Goal: Task Accomplishment & Management: Complete application form

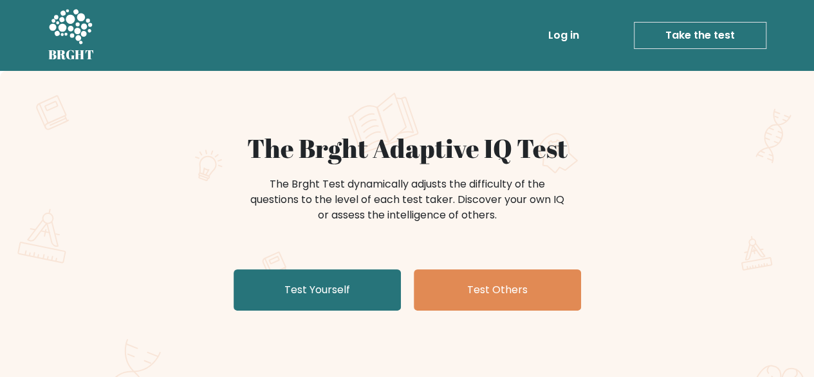
click at [565, 45] on link "Log in" at bounding box center [563, 36] width 41 height 26
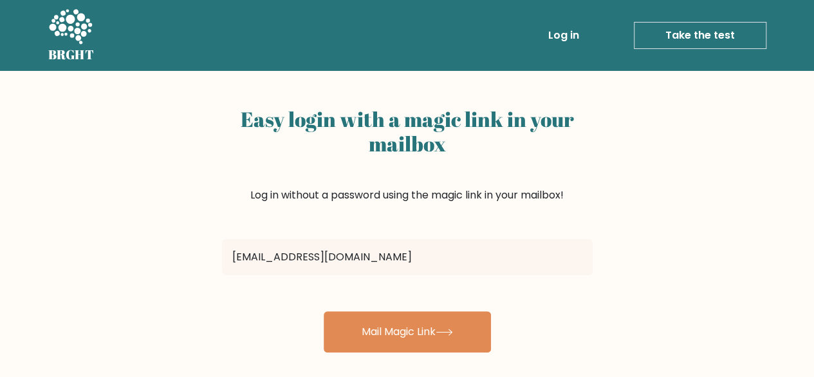
type input "[EMAIL_ADDRESS][DOMAIN_NAME]"
click at [324, 311] on button "Mail Magic Link" at bounding box center [407, 331] width 167 height 41
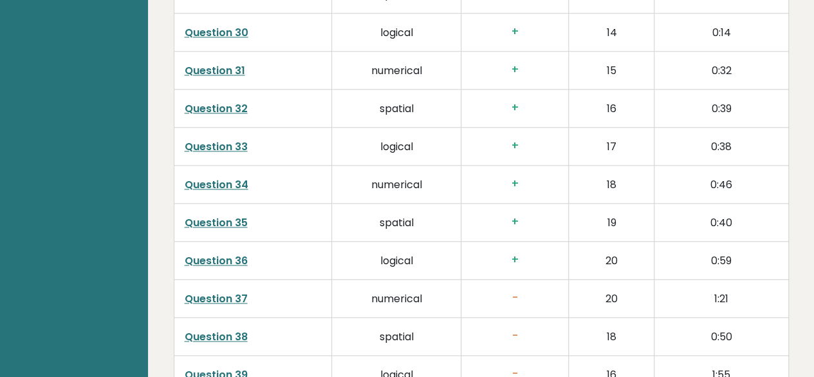
scroll to position [3486, 0]
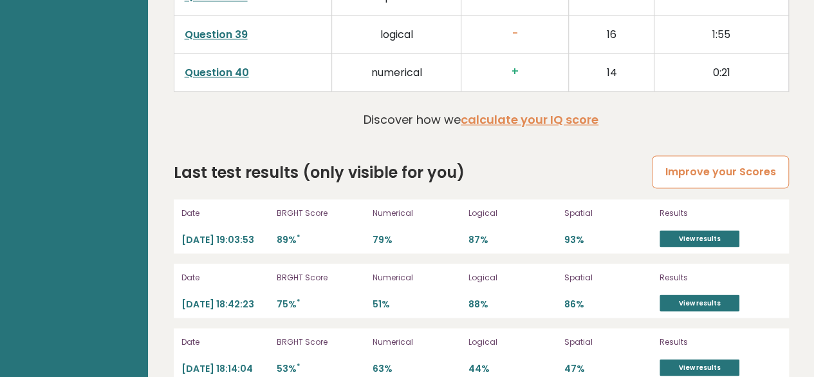
click at [686, 155] on link "Improve your Scores" at bounding box center [720, 171] width 136 height 33
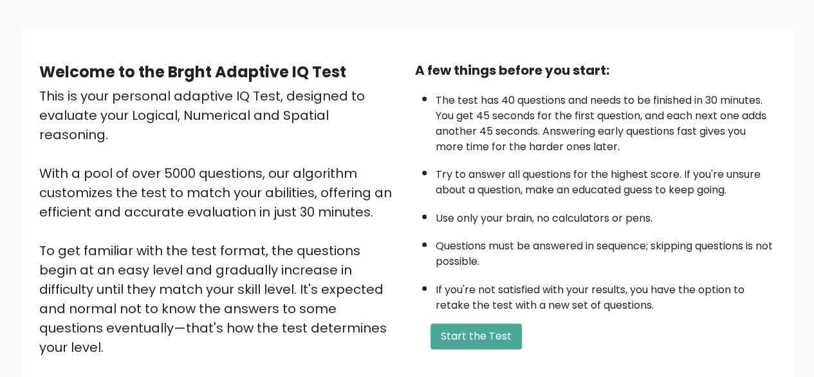
scroll to position [73, 0]
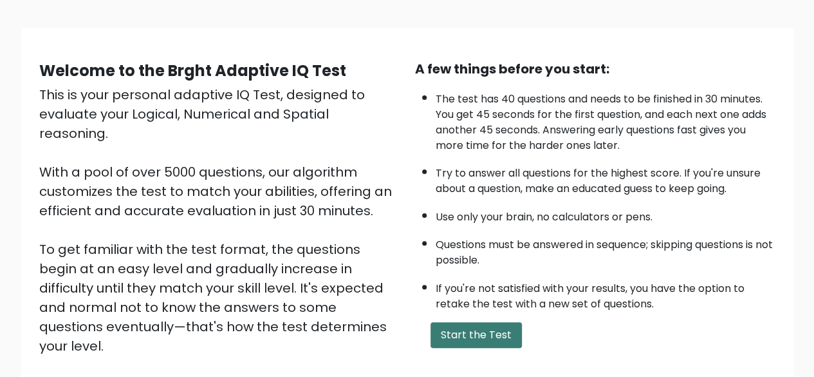
click at [496, 338] on button "Start the Test" at bounding box center [476, 335] width 91 height 26
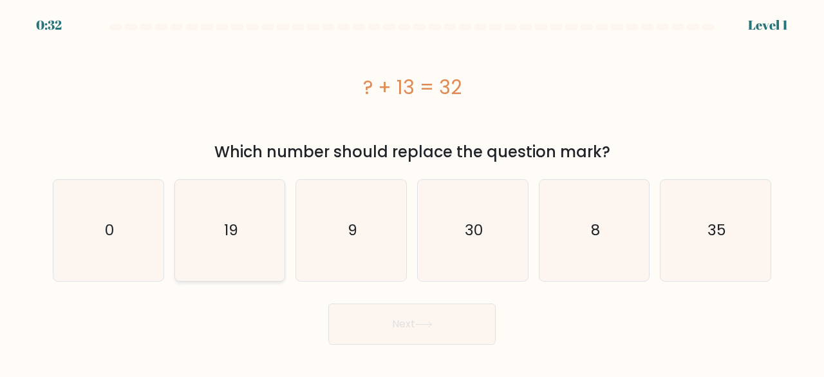
click at [237, 204] on icon "19" at bounding box center [230, 230] width 101 height 101
click at [412, 192] on input "b. 19" at bounding box center [412, 190] width 1 height 3
radio input "true"
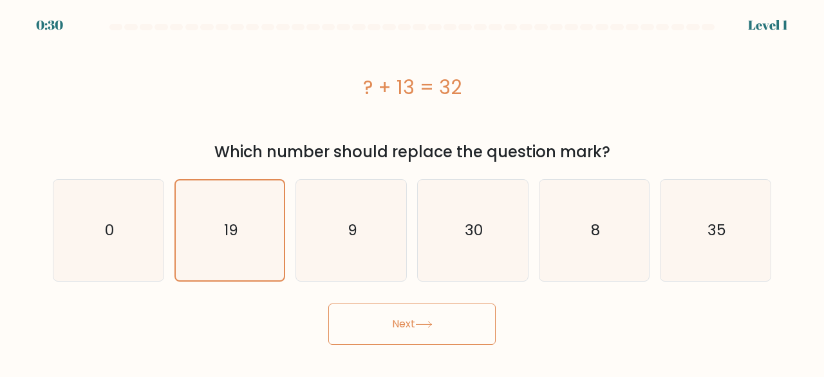
click at [368, 315] on button "Next" at bounding box center [411, 323] width 167 height 41
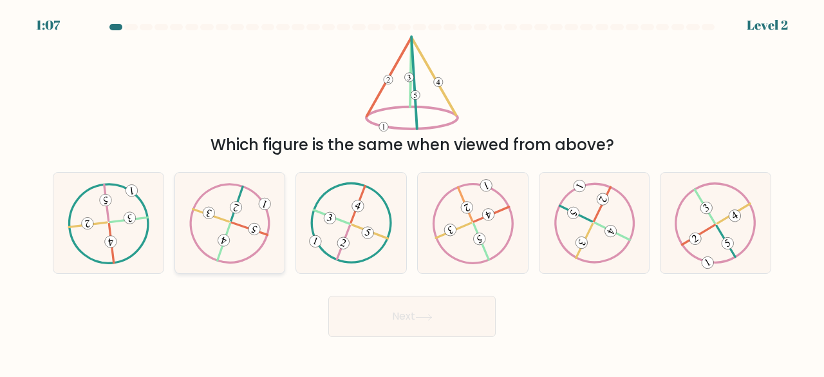
click at [200, 183] on icon at bounding box center [230, 222] width 82 height 80
click at [412, 189] on input "b." at bounding box center [412, 190] width 1 height 3
radio input "true"
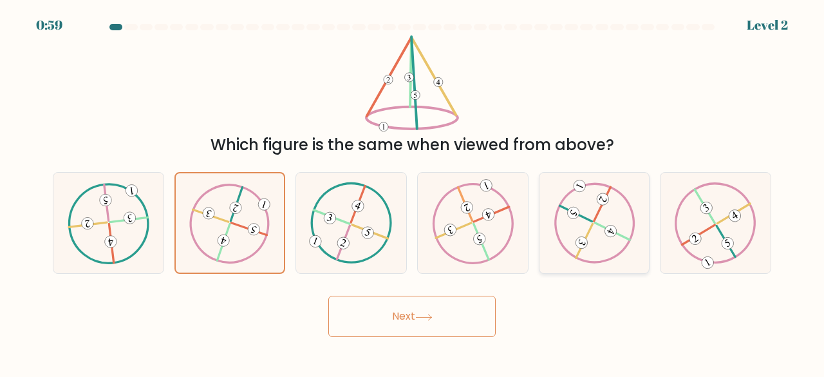
click at [600, 241] on icon at bounding box center [595, 222] width 82 height 80
click at [413, 192] on input "e." at bounding box center [412, 190] width 1 height 3
radio input "true"
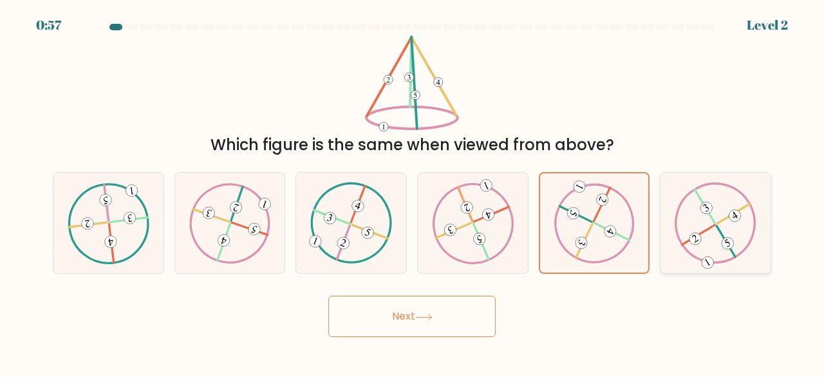
click at [672, 240] on div at bounding box center [715, 223] width 111 height 102
click at [413, 192] on input "f." at bounding box center [412, 190] width 1 height 3
radio input "true"
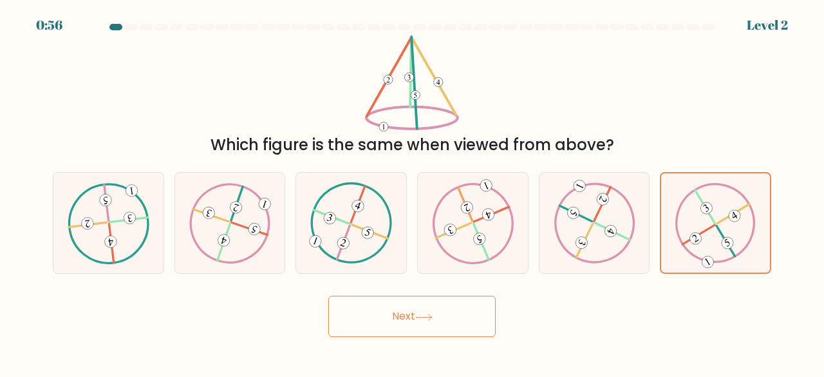
click at [454, 311] on button "Next" at bounding box center [411, 315] width 167 height 41
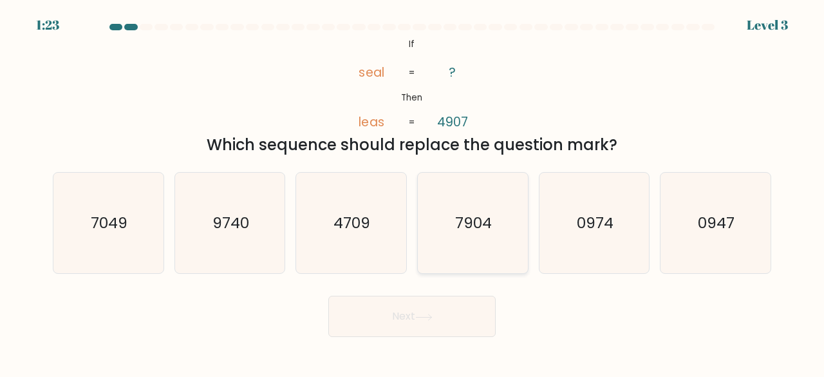
click at [466, 196] on icon "7904" at bounding box center [472, 222] width 101 height 101
click at [413, 192] on input "d. 7904" at bounding box center [412, 190] width 1 height 3
radio input "true"
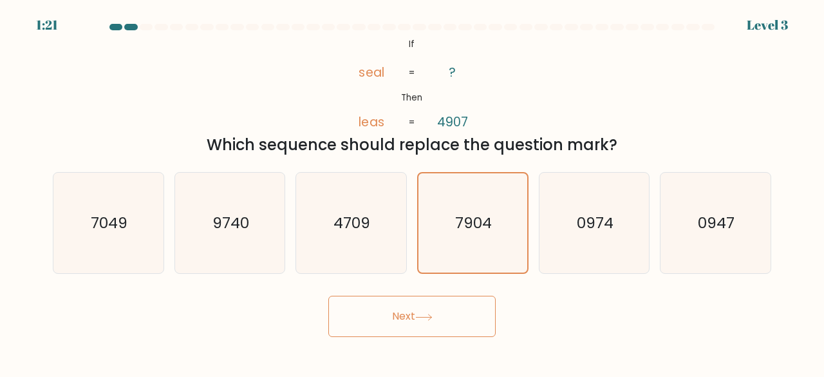
click at [349, 307] on button "Next" at bounding box center [411, 315] width 167 height 41
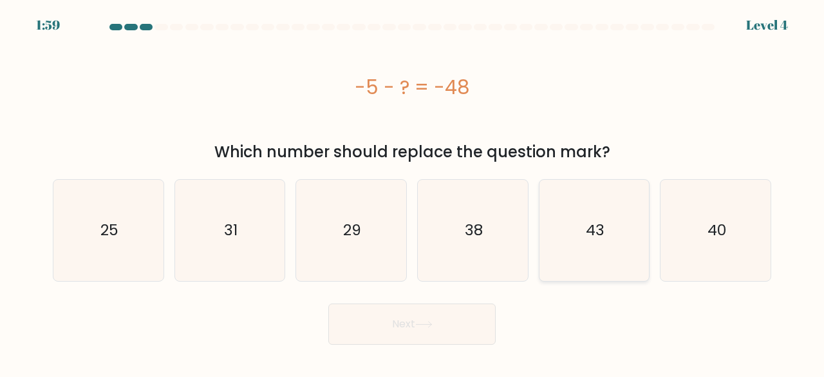
click at [612, 221] on icon "43" at bounding box center [594, 230] width 101 height 101
click at [413, 192] on input "e. 43" at bounding box center [412, 190] width 1 height 3
radio input "true"
click at [427, 323] on icon at bounding box center [423, 324] width 17 height 7
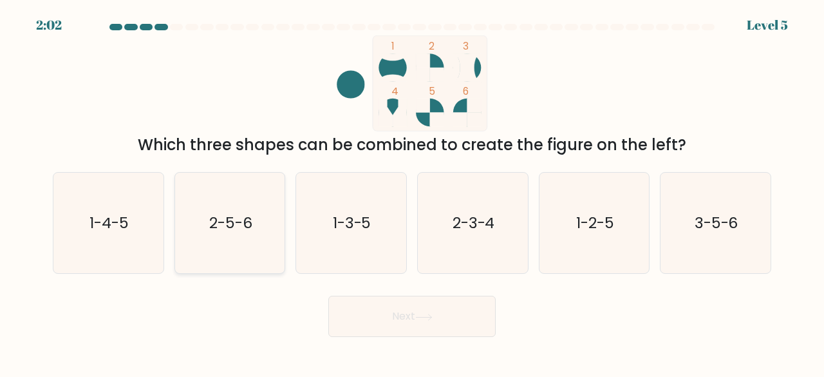
click at [203, 266] on icon "2-5-6" at bounding box center [230, 222] width 101 height 101
click at [412, 192] on input "b. 2-5-6" at bounding box center [412, 190] width 1 height 3
radio input "true"
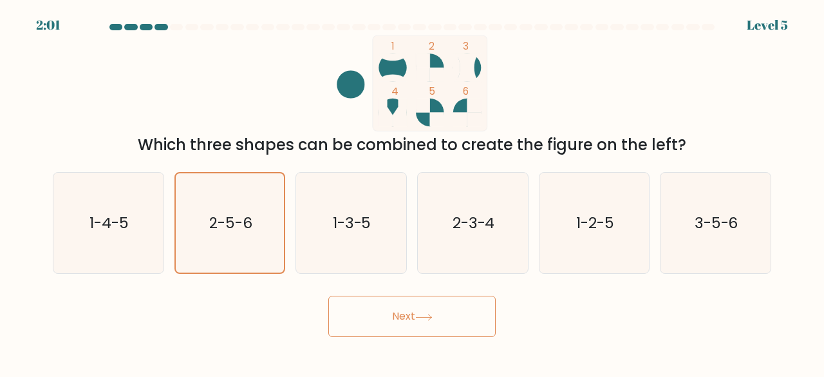
click at [395, 315] on button "Next" at bounding box center [411, 315] width 167 height 41
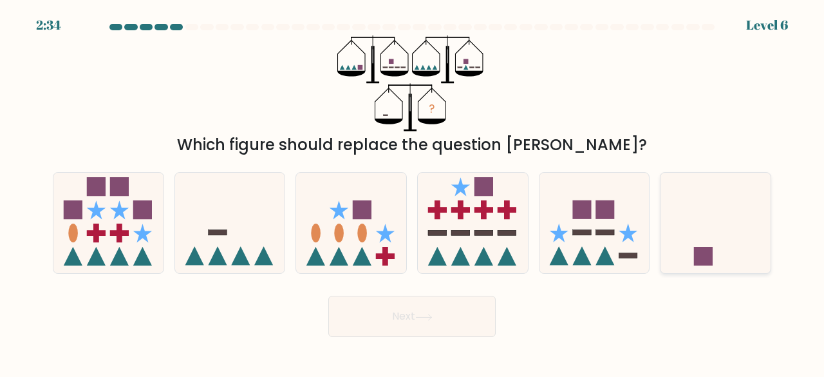
click at [725, 219] on icon at bounding box center [715, 222] width 110 height 91
click at [413, 192] on input "f." at bounding box center [412, 190] width 1 height 3
radio input "true"
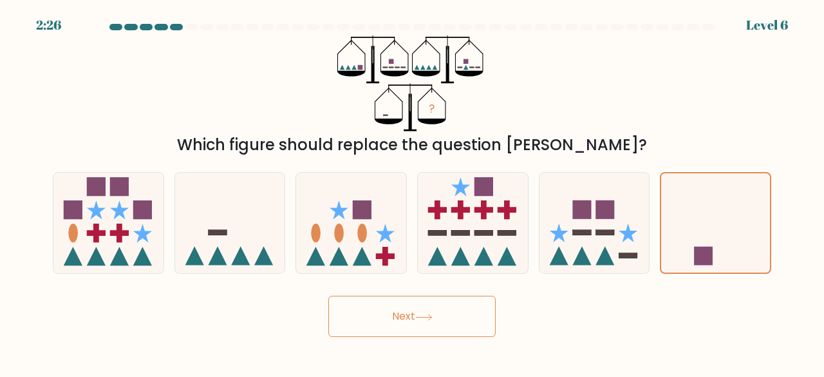
click at [435, 303] on button "Next" at bounding box center [411, 315] width 167 height 41
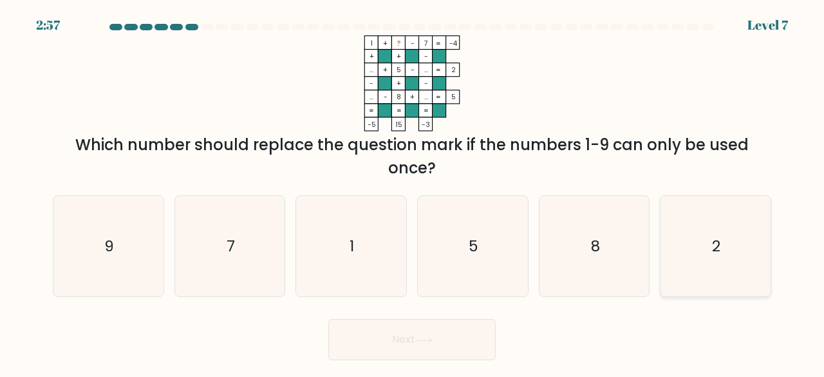
click at [685, 241] on icon "2" at bounding box center [715, 246] width 101 height 101
click at [413, 192] on input "f. 2" at bounding box center [412, 190] width 1 height 3
radio input "true"
click at [433, 342] on icon at bounding box center [423, 340] width 17 height 7
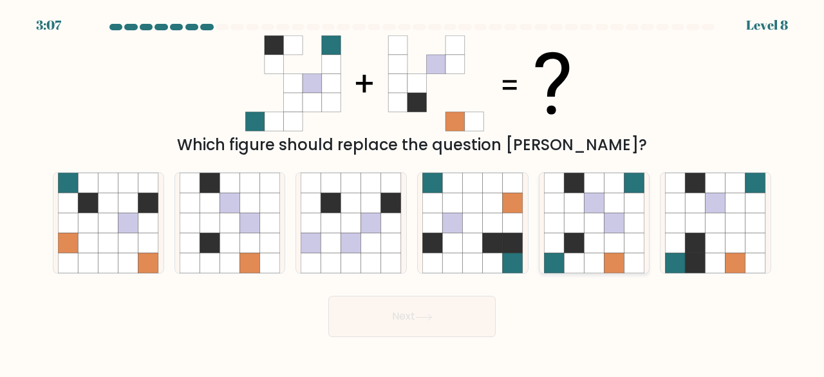
click at [613, 209] on icon at bounding box center [614, 202] width 20 height 20
click at [413, 192] on input "e." at bounding box center [412, 190] width 1 height 3
radio input "true"
click at [454, 312] on button "Next" at bounding box center [411, 315] width 167 height 41
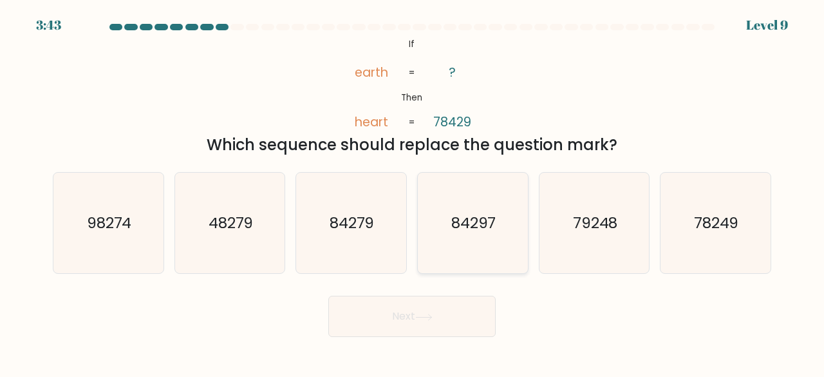
click at [483, 209] on icon "84297" at bounding box center [472, 222] width 101 height 101
click at [413, 192] on input "d. 84297" at bounding box center [412, 190] width 1 height 3
radio input "true"
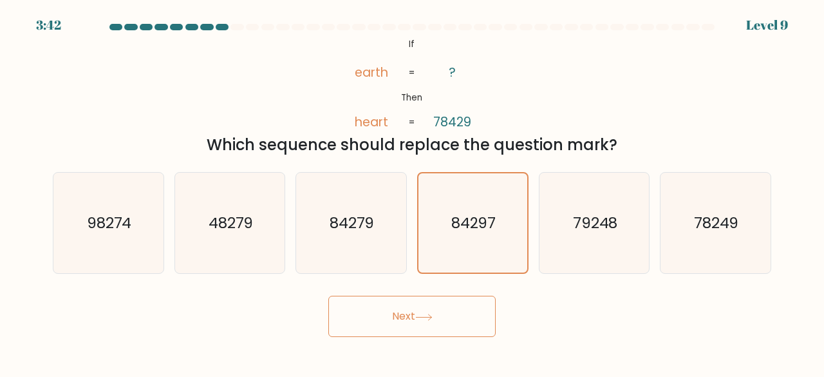
click at [404, 305] on button "Next" at bounding box center [411, 315] width 167 height 41
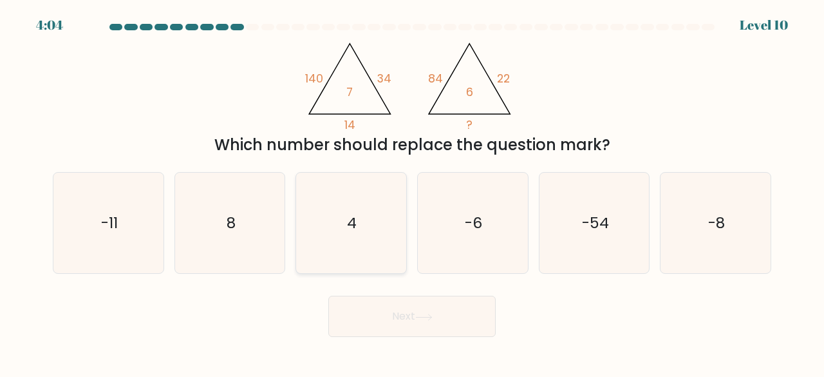
click at [394, 209] on icon "4" at bounding box center [351, 222] width 101 height 101
click at [412, 192] on input "c. 4" at bounding box center [412, 190] width 1 height 3
radio input "true"
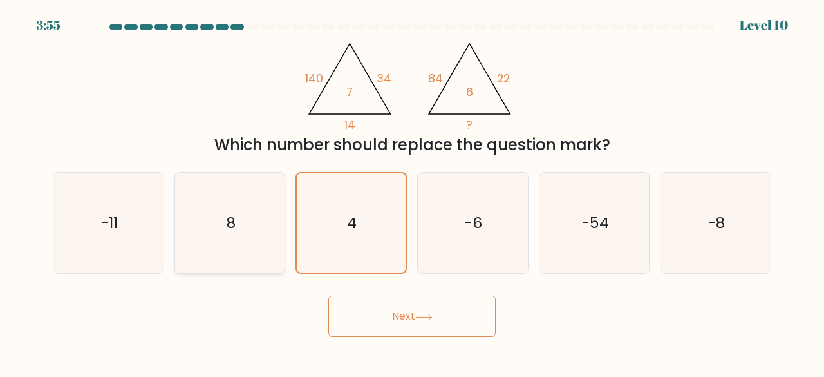
click at [234, 192] on icon "8" at bounding box center [230, 222] width 101 height 101
click at [412, 192] on input "b. 8" at bounding box center [412, 190] width 1 height 3
radio input "true"
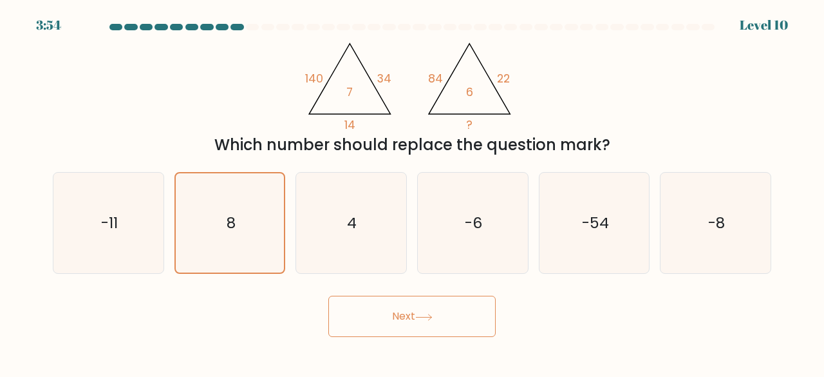
click at [399, 310] on button "Next" at bounding box center [411, 315] width 167 height 41
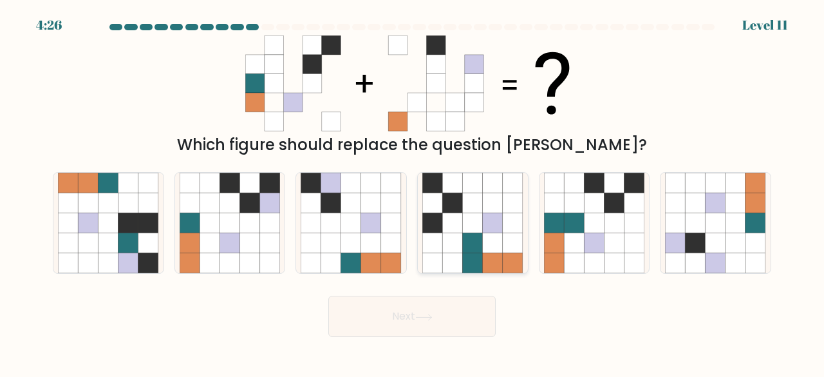
click at [516, 216] on icon at bounding box center [513, 223] width 20 height 20
click at [413, 192] on input "d." at bounding box center [412, 190] width 1 height 3
radio input "true"
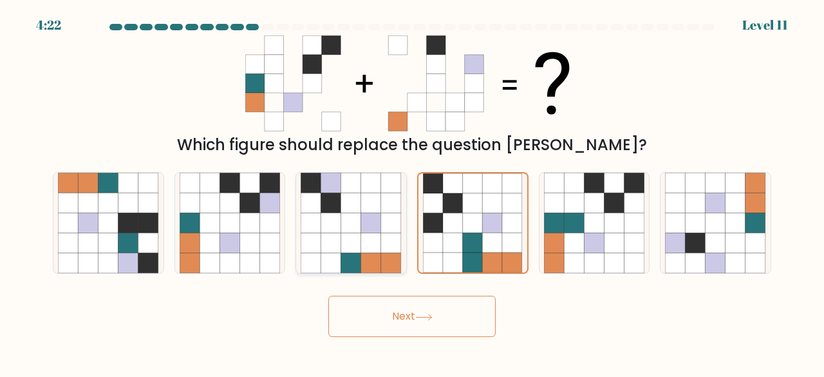
click at [367, 187] on icon at bounding box center [371, 182] width 20 height 20
click at [412, 189] on input "c." at bounding box center [412, 190] width 1 height 3
radio input "true"
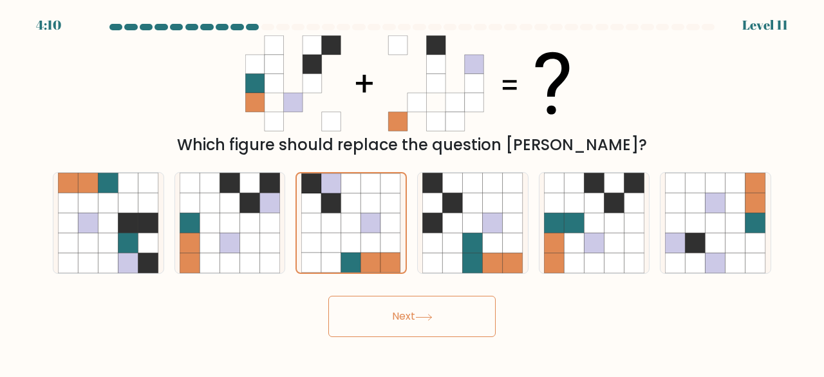
click at [421, 328] on button "Next" at bounding box center [411, 315] width 167 height 41
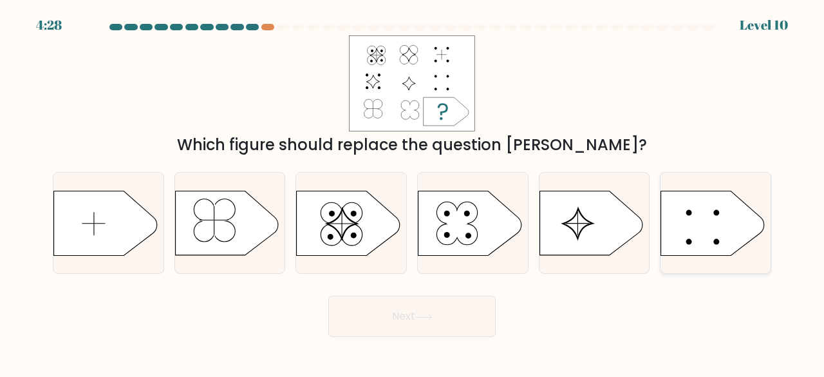
click at [700, 213] on icon at bounding box center [712, 223] width 103 height 64
click at [413, 192] on input "f." at bounding box center [412, 190] width 1 height 3
radio input "true"
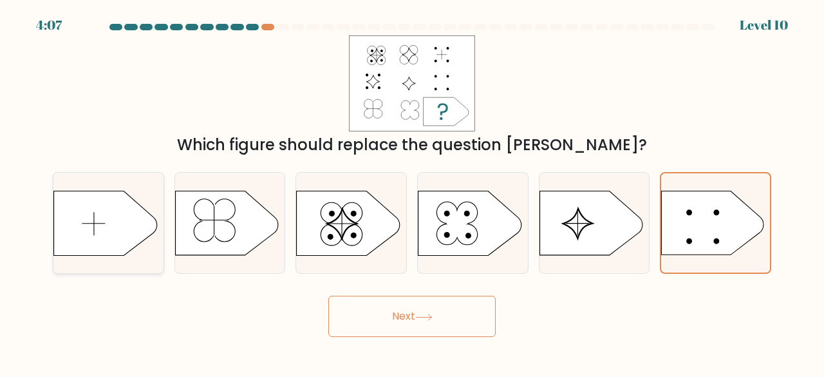
click at [134, 188] on div at bounding box center [108, 223] width 111 height 102
click at [412, 189] on input "a." at bounding box center [412, 190] width 1 height 3
radio input "true"
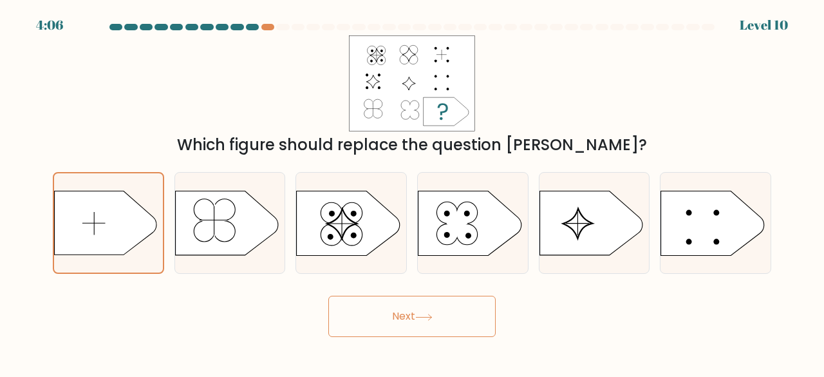
click at [379, 294] on div "Next" at bounding box center [412, 313] width 734 height 48
click at [402, 312] on button "Next" at bounding box center [411, 315] width 167 height 41
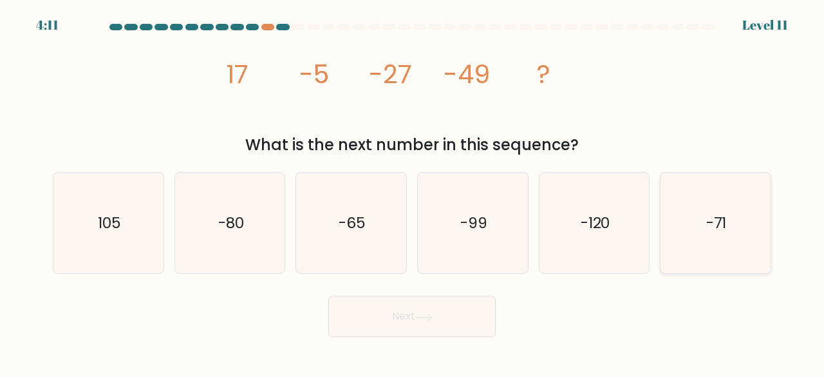
click at [663, 200] on div "-71" at bounding box center [715, 223] width 111 height 102
click at [413, 192] on input "f. -71" at bounding box center [412, 190] width 1 height 3
radio input "true"
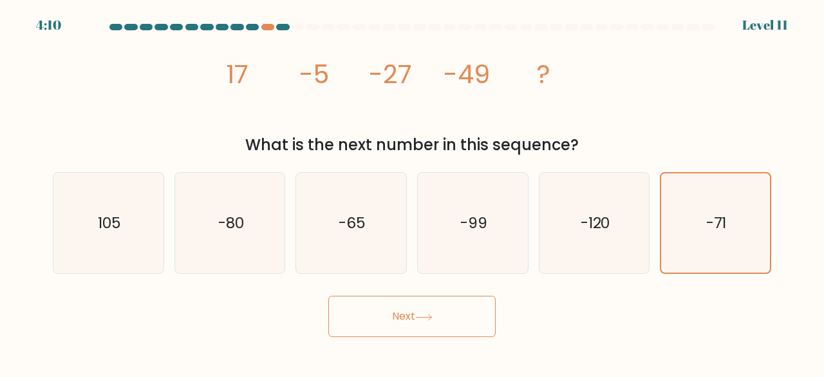
click at [453, 312] on button "Next" at bounding box center [411, 315] width 167 height 41
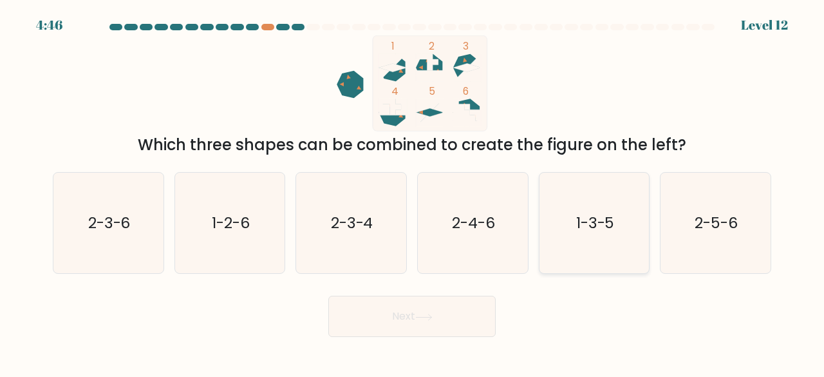
click at [573, 221] on icon "1-3-5" at bounding box center [594, 222] width 101 height 101
click at [413, 192] on input "e. 1-3-5" at bounding box center [412, 190] width 1 height 3
radio input "true"
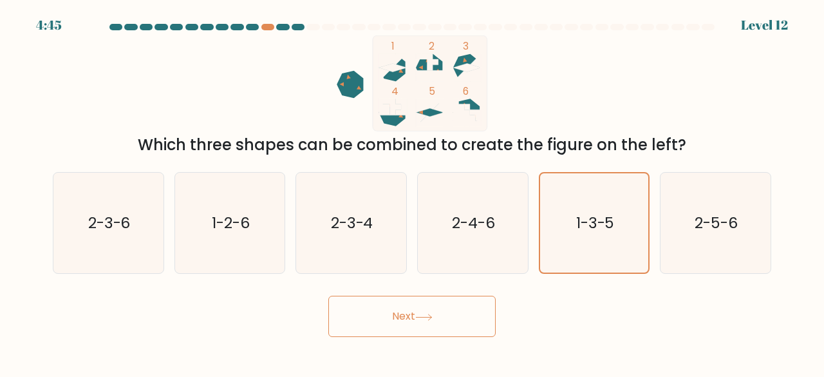
click at [397, 319] on button "Next" at bounding box center [411, 315] width 167 height 41
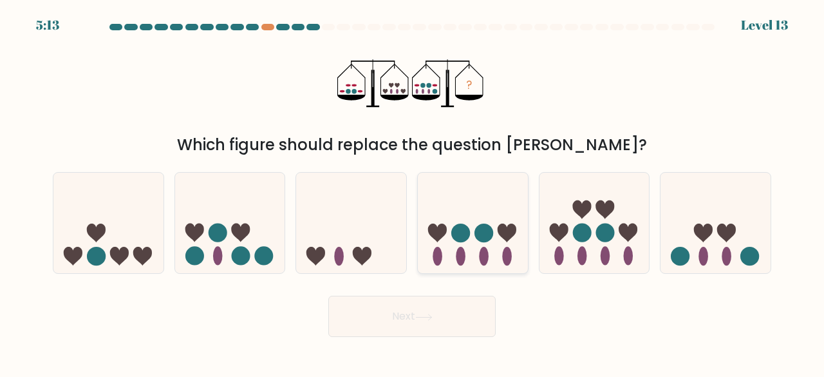
click at [521, 226] on icon at bounding box center [473, 222] width 110 height 91
click at [413, 192] on input "d." at bounding box center [412, 190] width 1 height 3
radio input "true"
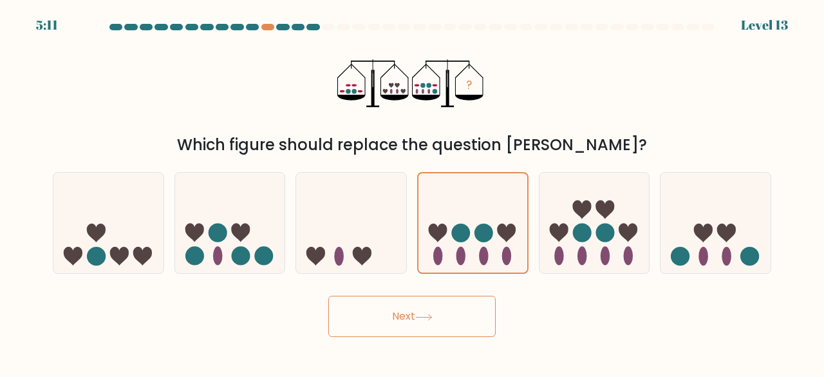
click at [415, 306] on button "Next" at bounding box center [411, 315] width 167 height 41
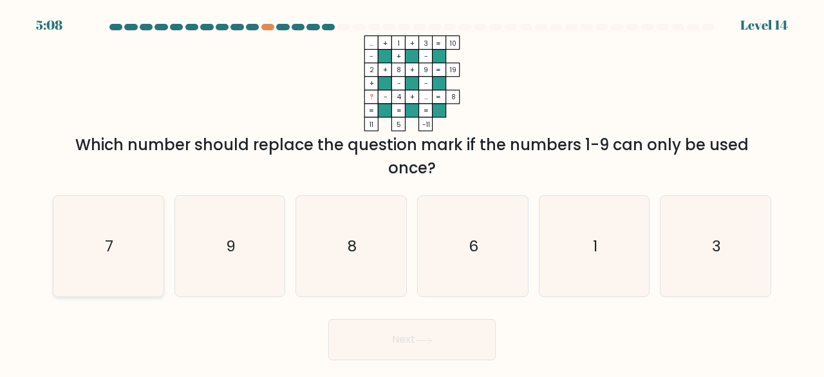
click at [53, 287] on div "7" at bounding box center [108, 246] width 111 height 102
click at [412, 192] on input "a. 7" at bounding box center [412, 190] width 1 height 3
radio input "true"
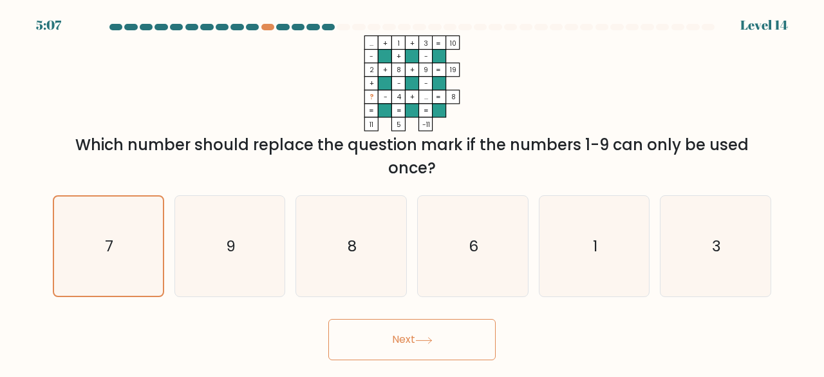
click at [355, 326] on button "Next" at bounding box center [411, 339] width 167 height 41
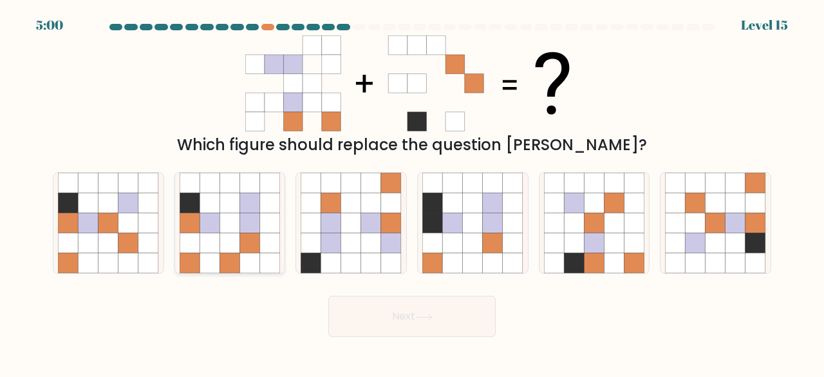
click at [232, 218] on icon at bounding box center [229, 223] width 20 height 20
click at [412, 192] on input "b." at bounding box center [412, 190] width 1 height 3
radio input "true"
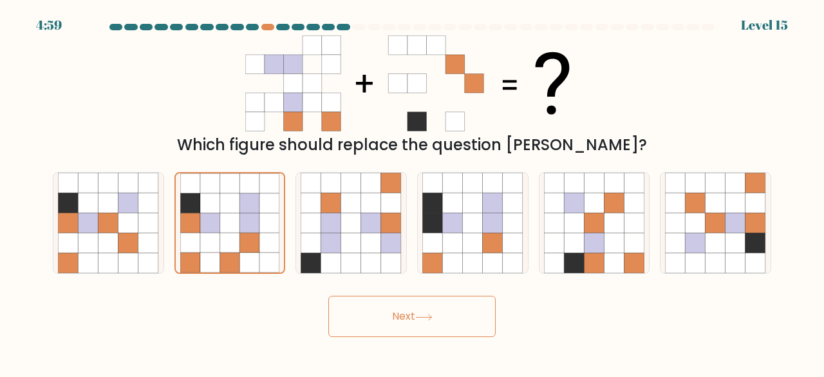
click at [358, 315] on button "Next" at bounding box center [411, 315] width 167 height 41
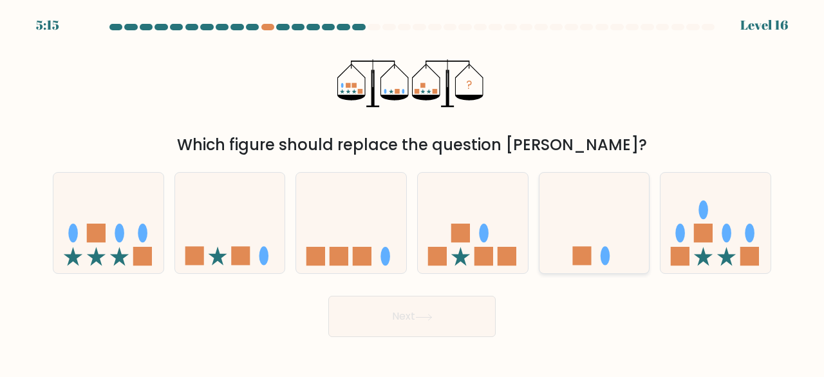
click at [604, 248] on ellipse at bounding box center [606, 256] width 10 height 19
click at [413, 192] on input "e." at bounding box center [412, 190] width 1 height 3
radio input "true"
click at [436, 301] on button "Next" at bounding box center [411, 315] width 167 height 41
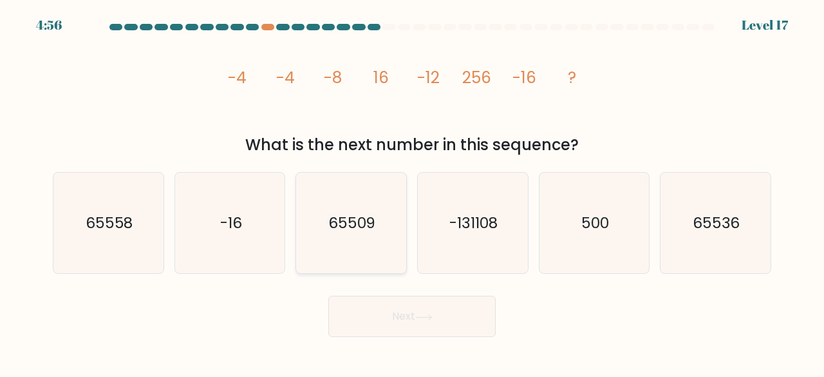
click at [345, 183] on icon "65509" at bounding box center [351, 222] width 101 height 101
click at [412, 189] on input "c. 65509" at bounding box center [412, 190] width 1 height 3
radio input "true"
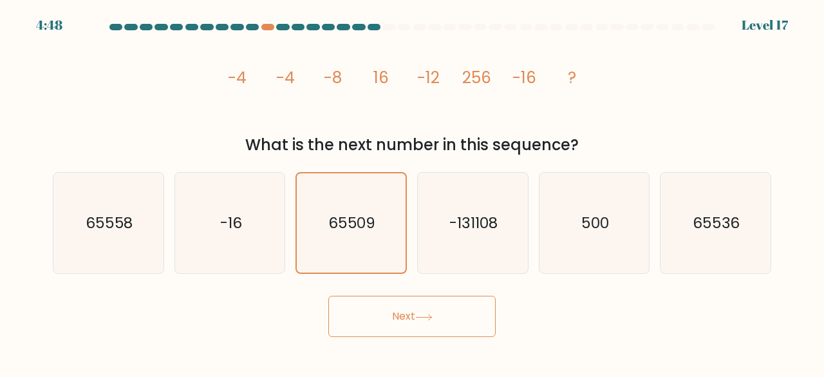
click at [443, 307] on button "Next" at bounding box center [411, 315] width 167 height 41
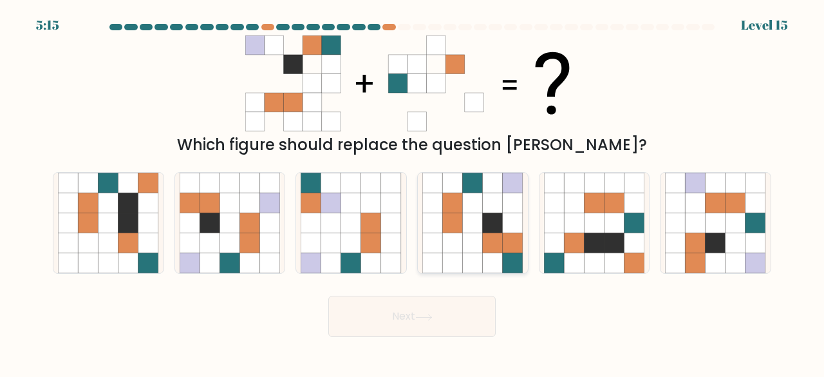
click at [480, 215] on icon at bounding box center [473, 223] width 20 height 20
click at [413, 192] on input "d." at bounding box center [412, 190] width 1 height 3
radio input "true"
click at [448, 310] on button "Next" at bounding box center [411, 315] width 167 height 41
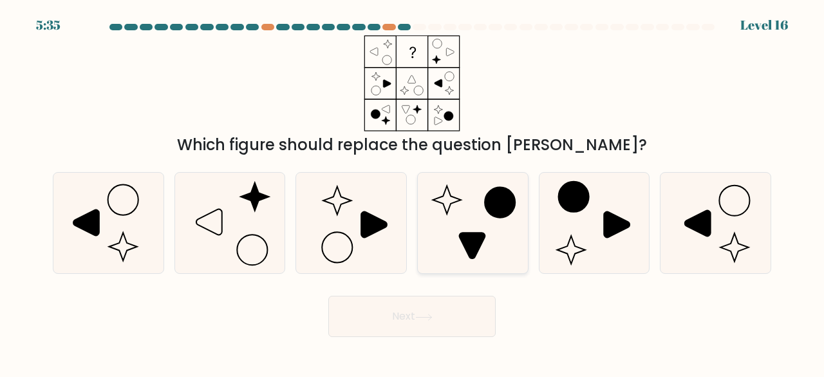
click at [450, 258] on icon at bounding box center [472, 222] width 101 height 101
click at [413, 192] on input "d." at bounding box center [412, 190] width 1 height 3
radio input "true"
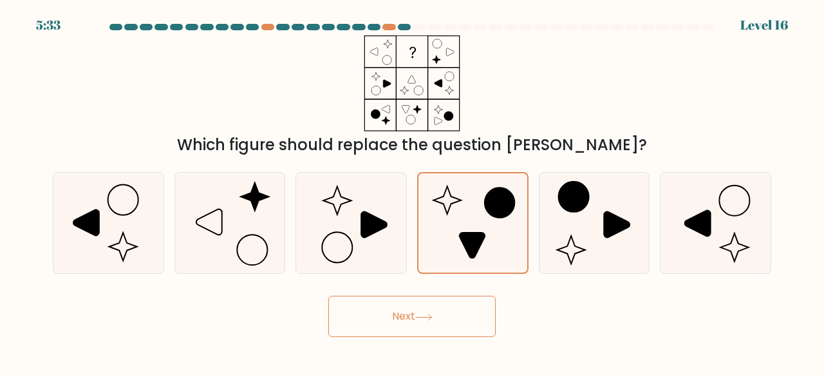
click at [427, 320] on icon at bounding box center [423, 316] width 17 height 7
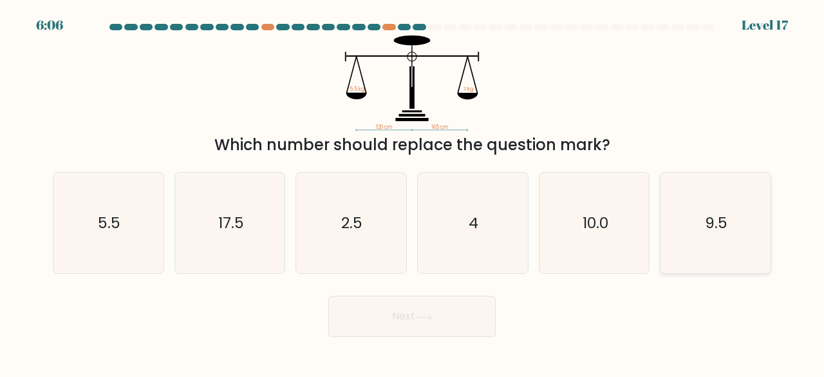
drag, startPoint x: 669, startPoint y: 235, endPoint x: 669, endPoint y: 243, distance: 8.4
click at [669, 243] on icon "9.5" at bounding box center [715, 222] width 101 height 101
click at [413, 192] on input "f. 9.5" at bounding box center [412, 190] width 1 height 3
radio input "true"
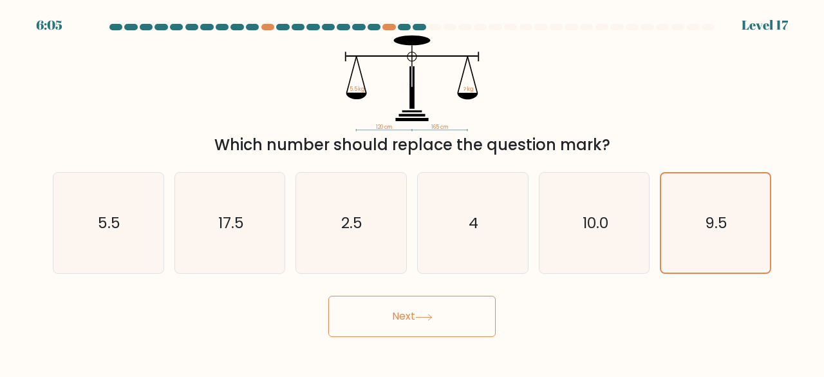
click at [436, 324] on button "Next" at bounding box center [411, 315] width 167 height 41
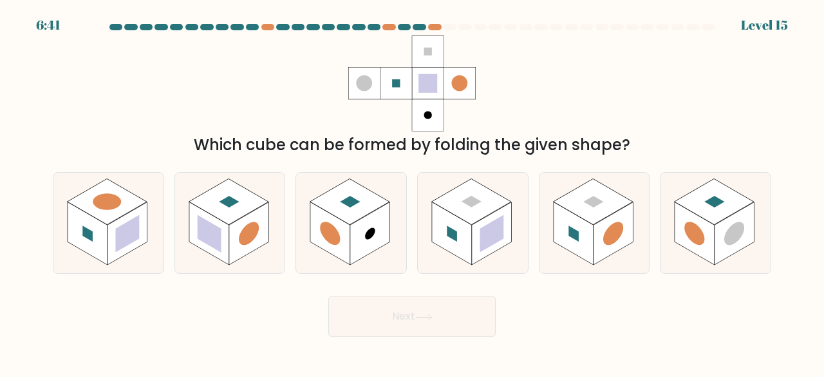
click at [454, 154] on div "Which cube can be formed by folding the given shape?" at bounding box center [412, 144] width 703 height 23
drag, startPoint x: 454, startPoint y: 154, endPoint x: 447, endPoint y: 182, distance: 28.6
click at [447, 182] on form at bounding box center [412, 180] width 824 height 313
click at [448, 182] on icon at bounding box center [473, 222] width 110 height 101
click at [413, 189] on input "d." at bounding box center [412, 190] width 1 height 3
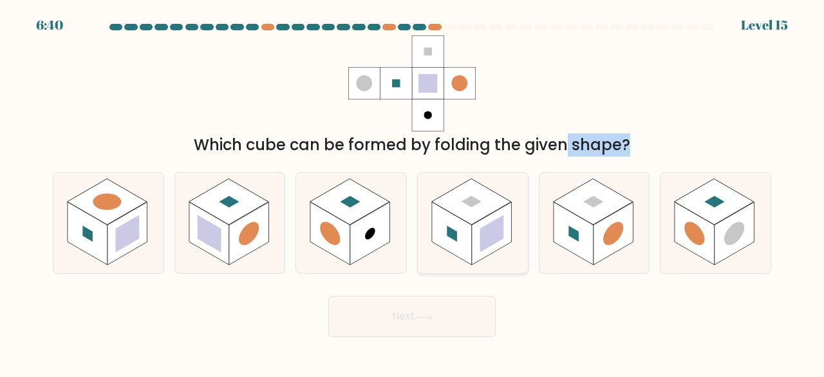
radio input "true"
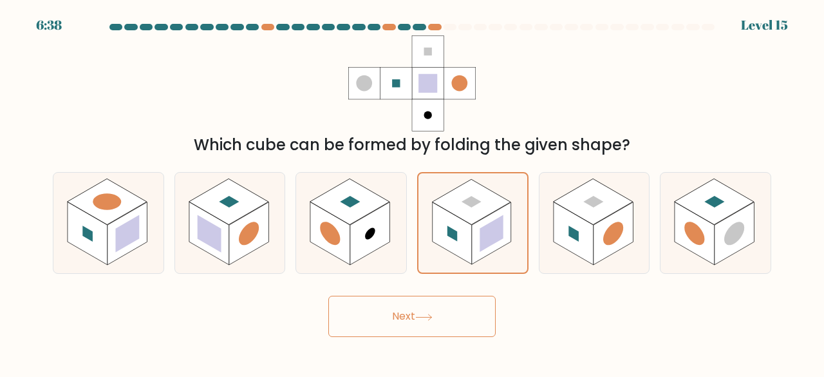
click at [416, 305] on button "Next" at bounding box center [411, 315] width 167 height 41
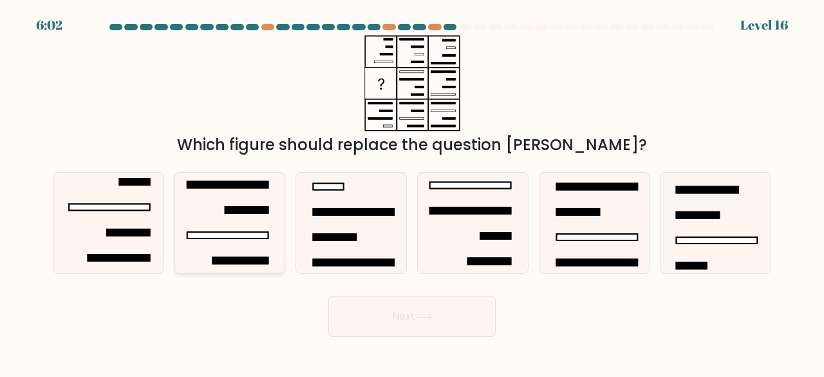
click at [228, 232] on rect at bounding box center [227, 235] width 81 height 6
click at [412, 192] on input "b." at bounding box center [412, 190] width 1 height 3
radio input "true"
click at [400, 313] on button "Next" at bounding box center [411, 315] width 167 height 41
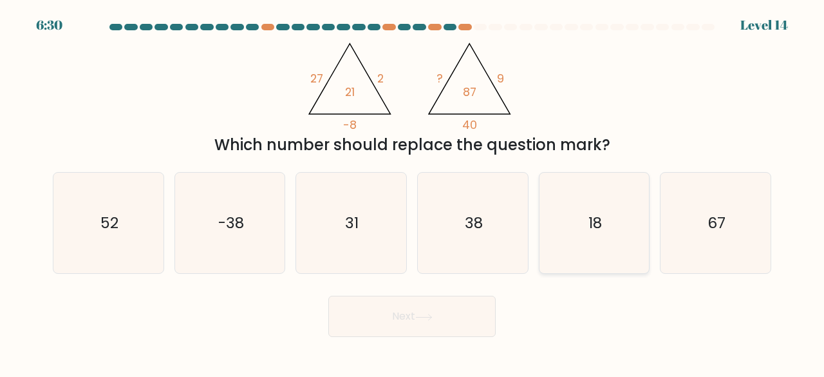
click at [577, 196] on icon "18" at bounding box center [594, 222] width 101 height 101
click at [413, 192] on input "e. 18" at bounding box center [412, 190] width 1 height 3
radio input "true"
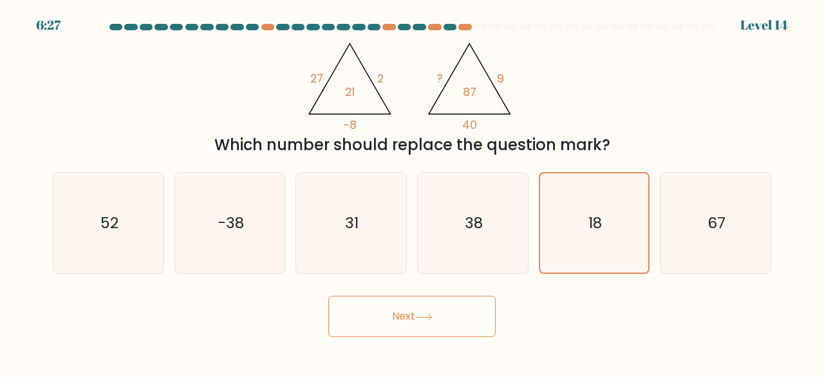
click at [389, 291] on div "Next" at bounding box center [412, 313] width 734 height 48
click at [380, 315] on button "Next" at bounding box center [411, 315] width 167 height 41
click at [382, 316] on button "Next" at bounding box center [411, 315] width 167 height 41
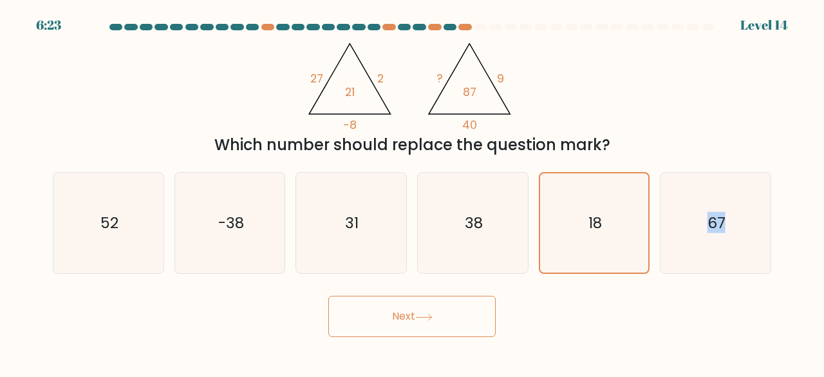
click at [382, 316] on button "Next" at bounding box center [411, 315] width 167 height 41
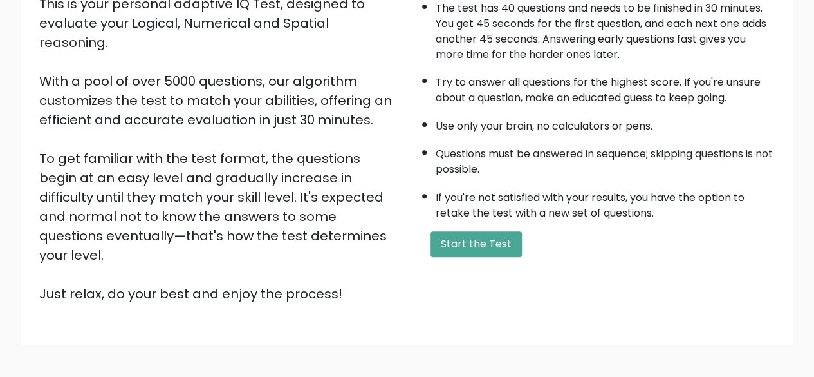
scroll to position [205, 0]
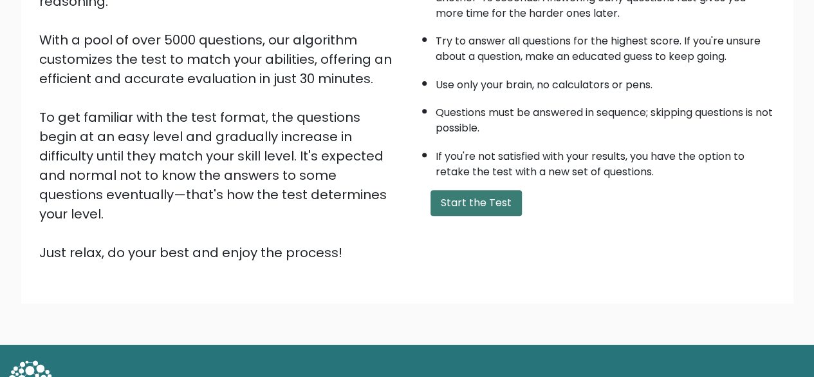
click at [444, 201] on button "Start the Test" at bounding box center [476, 203] width 91 height 26
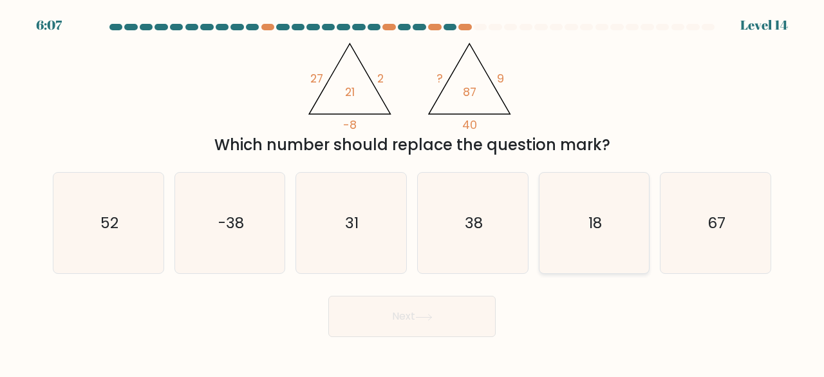
click at [622, 201] on icon "18" at bounding box center [594, 222] width 101 height 101
click at [413, 192] on input "e. 18" at bounding box center [412, 190] width 1 height 3
radio input "true"
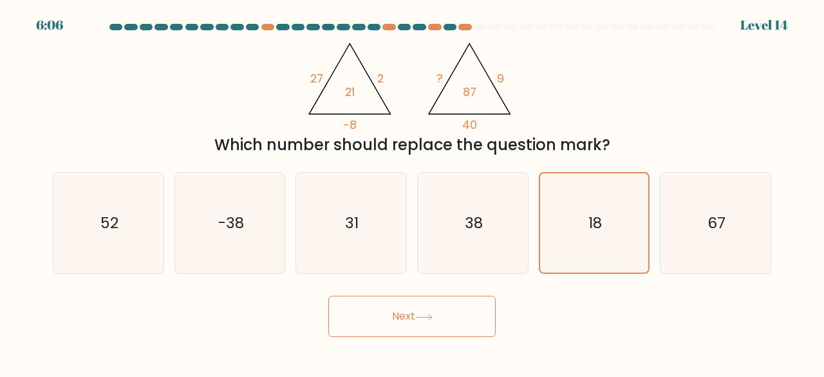
click at [402, 298] on button "Next" at bounding box center [411, 315] width 167 height 41
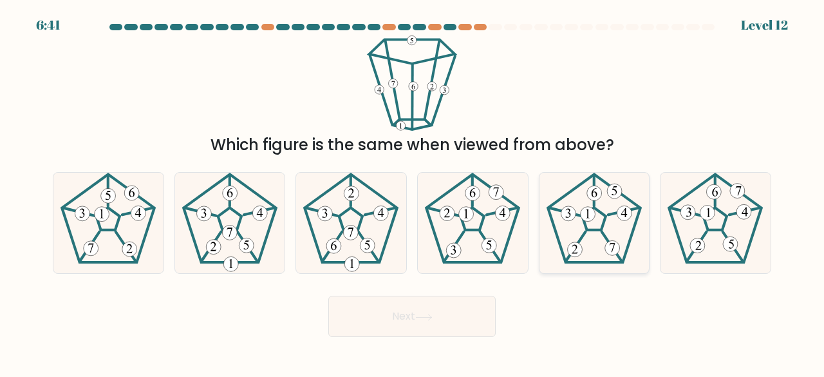
click at [633, 209] on 566 at bounding box center [624, 210] width 32 height 7
click at [413, 192] on input "e." at bounding box center [412, 190] width 1 height 3
radio input "true"
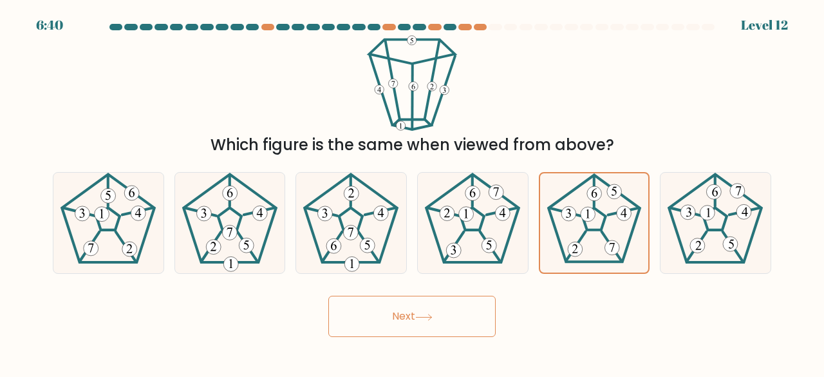
click at [444, 315] on button "Next" at bounding box center [411, 315] width 167 height 41
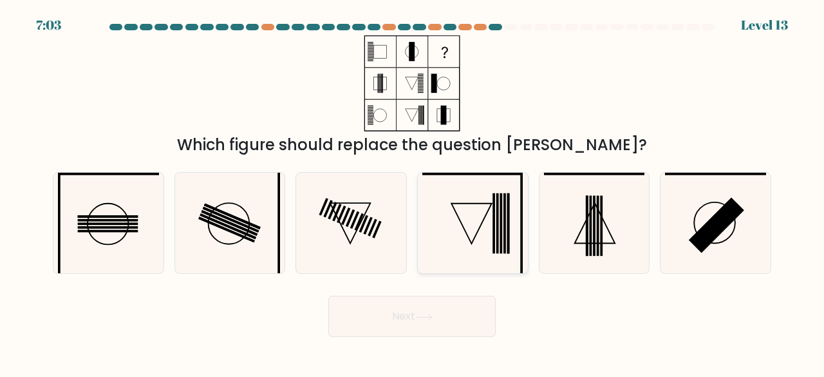
click at [453, 246] on icon at bounding box center [472, 222] width 101 height 101
click at [413, 192] on input "d." at bounding box center [412, 190] width 1 height 3
radio input "true"
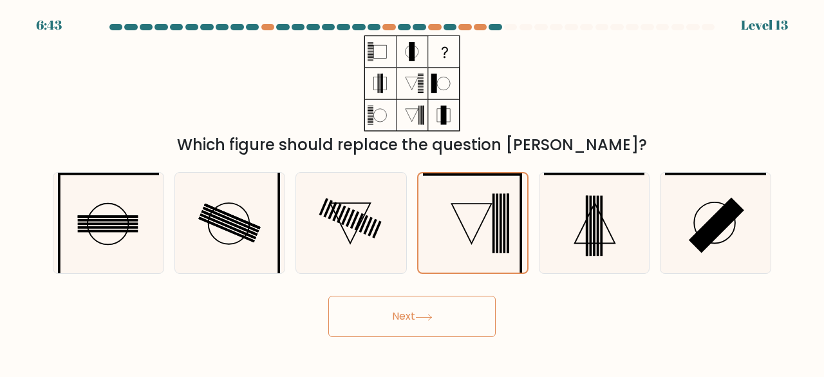
click at [461, 320] on button "Next" at bounding box center [411, 315] width 167 height 41
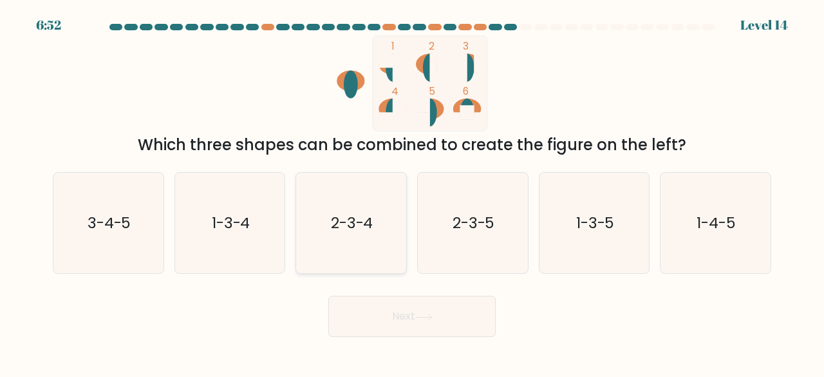
click at [329, 210] on icon "2-3-4" at bounding box center [351, 222] width 101 height 101
click at [412, 192] on input "c. 2-3-4" at bounding box center [412, 190] width 1 height 3
radio input "true"
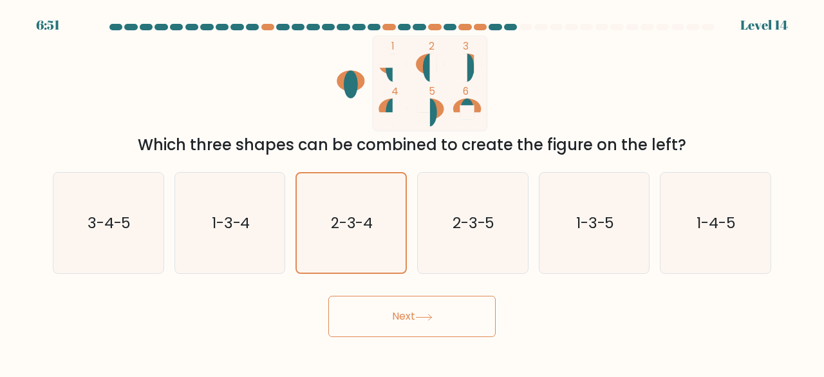
click at [403, 306] on button "Next" at bounding box center [411, 315] width 167 height 41
